Goal: Task Accomplishment & Management: Complete application form

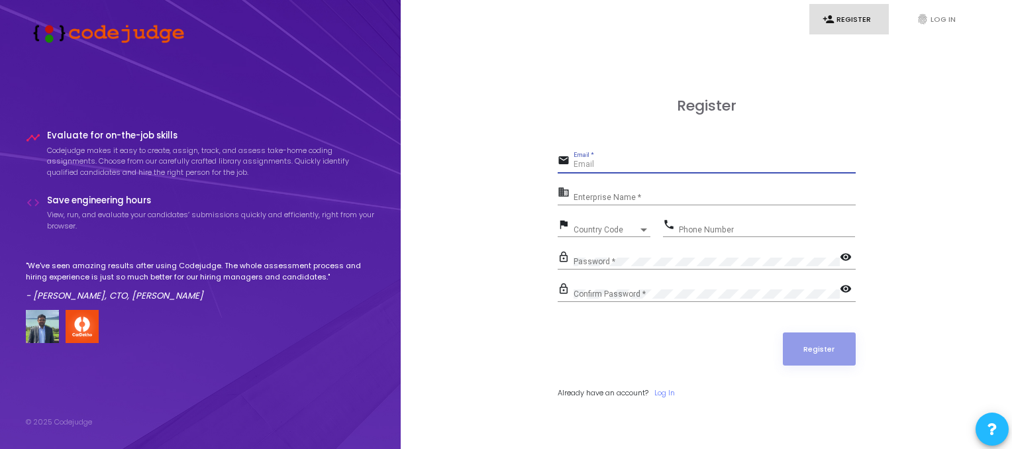
click at [595, 168] on input "Email *" at bounding box center [715, 164] width 282 height 9
type input "[EMAIL_ADDRESS][DOMAIN_NAME]"
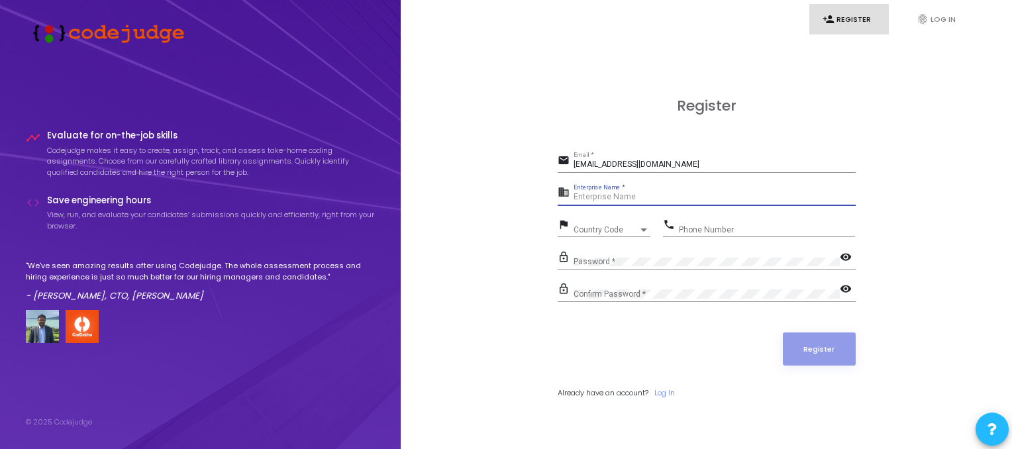
click at [601, 199] on input "Enterprise Name *" at bounding box center [715, 197] width 282 height 9
type input "skuad"
click at [599, 231] on span "Country Code" at bounding box center [597, 229] width 47 height 9
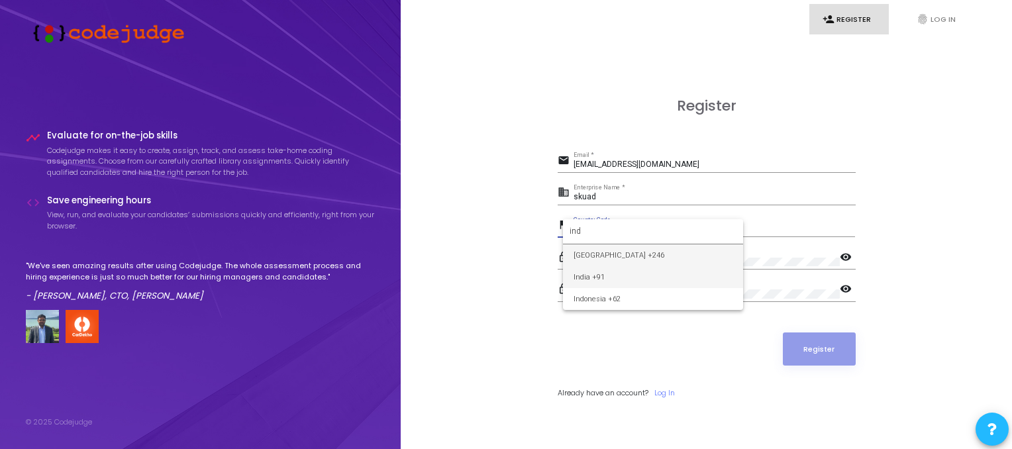
type input "ind"
click at [589, 279] on span "India +91" at bounding box center [653, 277] width 159 height 22
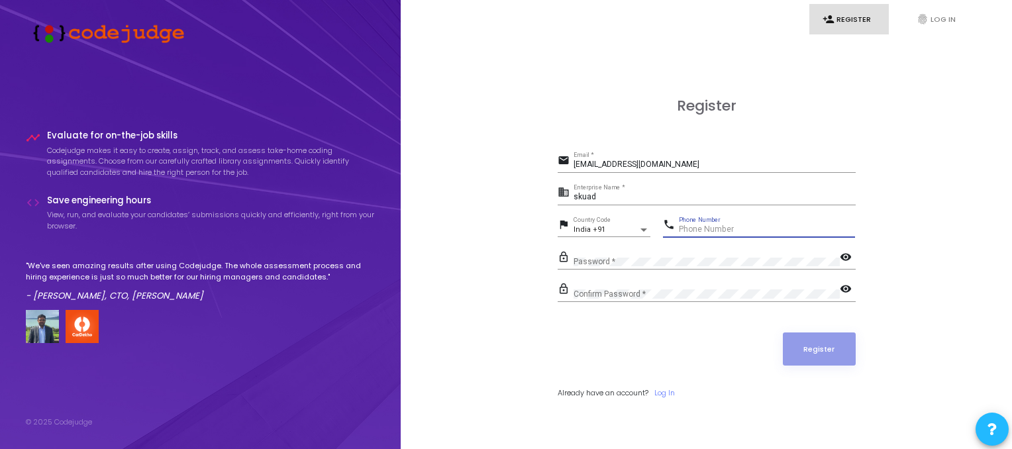
click at [693, 231] on input "Phone Number" at bounding box center [767, 229] width 176 height 9
type input "9905426325"
click at [723, 299] on div "Confirm Password *" at bounding box center [707, 291] width 266 height 21
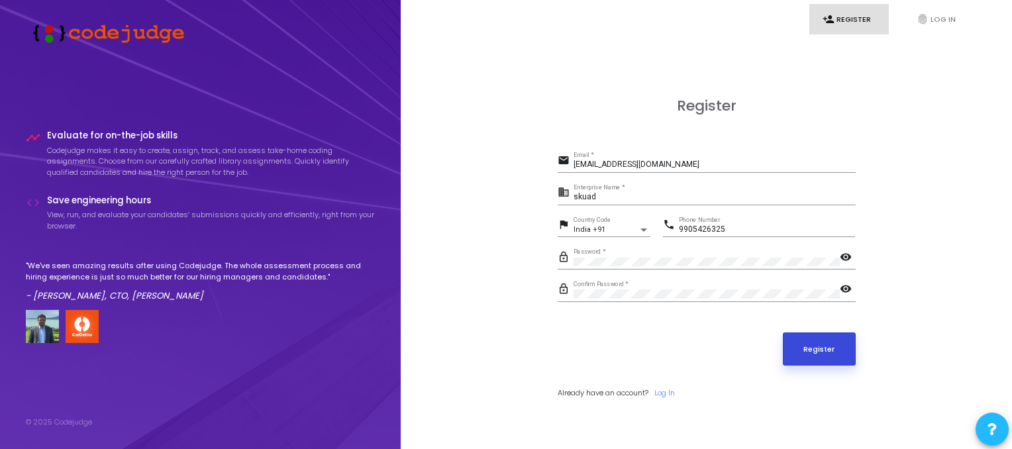
click at [827, 345] on button "Register" at bounding box center [819, 348] width 73 height 33
click at [636, 195] on input "skuad" at bounding box center [715, 197] width 282 height 9
type input "s"
type input "[EMAIL_ADDRESS][DOMAIN_NAME]"
click at [821, 347] on button "Register" at bounding box center [819, 348] width 73 height 33
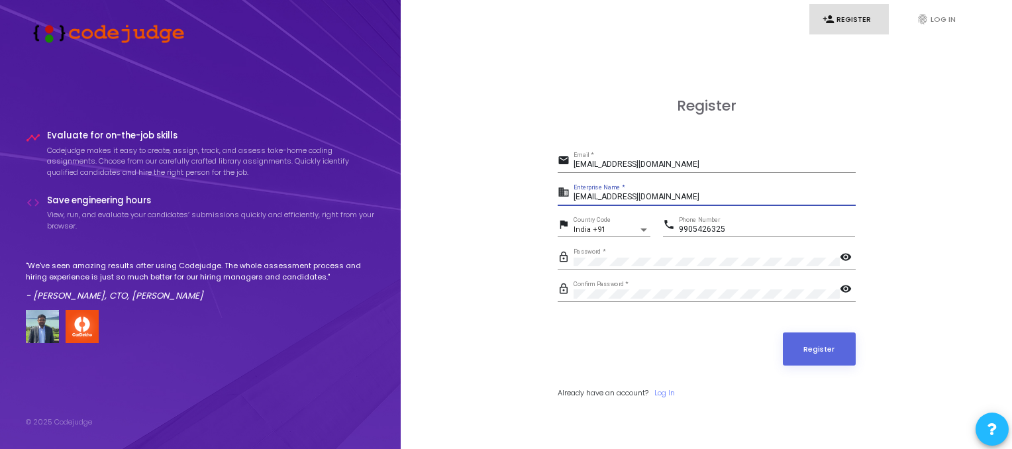
click at [685, 199] on input "[EMAIL_ADDRESS][DOMAIN_NAME]" at bounding box center [715, 197] width 282 height 9
